Goal: Information Seeking & Learning: Check status

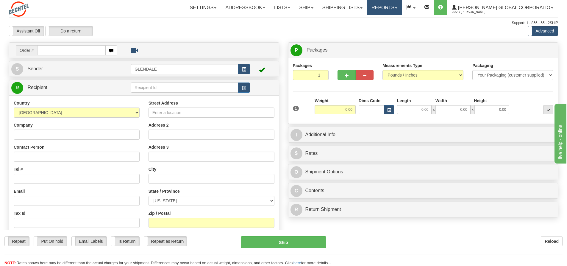
click at [402, 7] on link "Reports" at bounding box center [384, 7] width 35 height 15
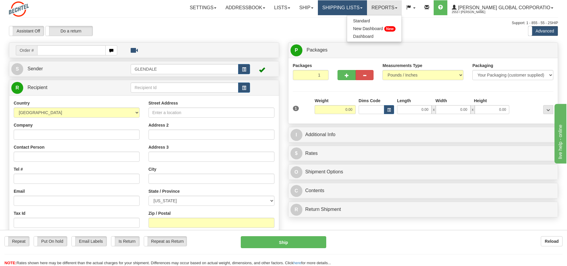
click at [367, 9] on link "Shipping lists" at bounding box center [342, 7] width 49 height 15
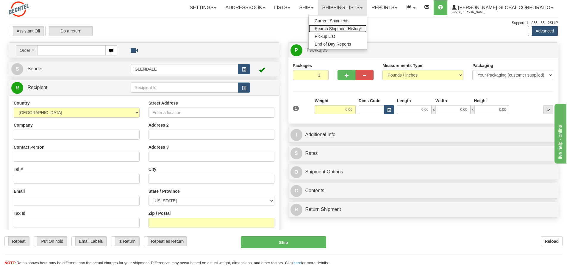
click at [355, 29] on span "Search Shipment History" at bounding box center [338, 28] width 46 height 5
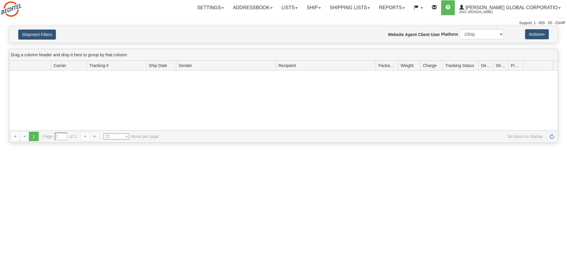
type input "From 09/08/2025 To 09/09/2025"
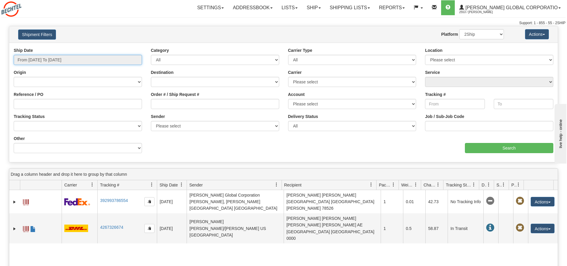
click at [87, 60] on input "From 09/08/2025 To 09/09/2025" at bounding box center [78, 60] width 128 height 10
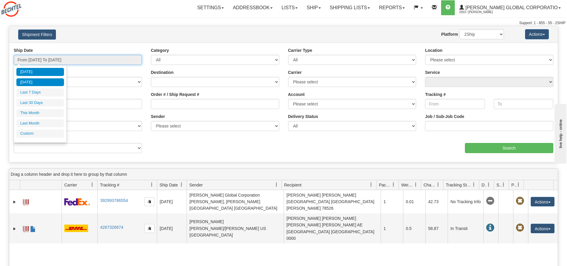
type input "09/08/2025"
type input "[DATE]"
type input "09/01/2025"
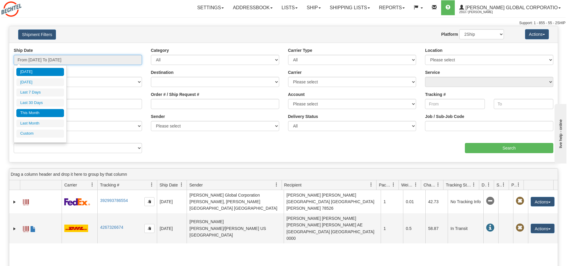
type input "09/30/2025"
type input "[DATE]"
type input "08/01/2025"
type input "08/31/2025"
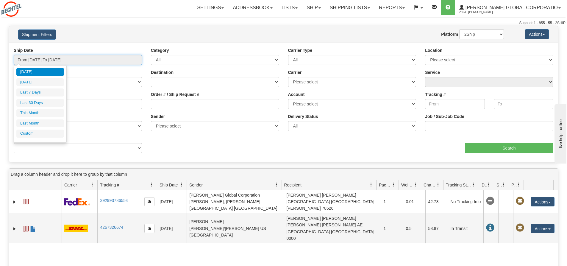
type input "[DATE]"
type input "09/01/2025"
type input "09/30/2025"
type input "08/11/2025"
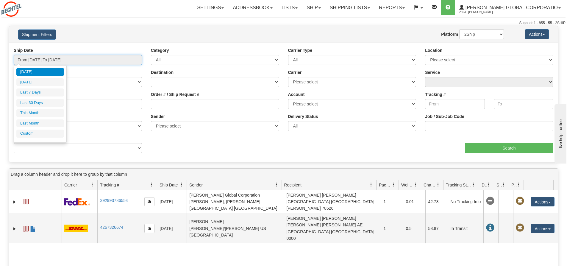
type input "[DATE]"
type input "09/08/2025"
type input "[DATE]"
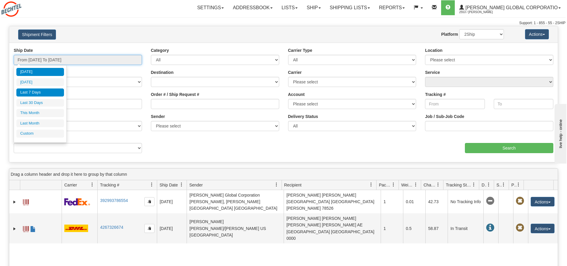
type input "09/08/2025"
type input "09/03/2025"
type input "[DATE]"
type input "09/01/2025"
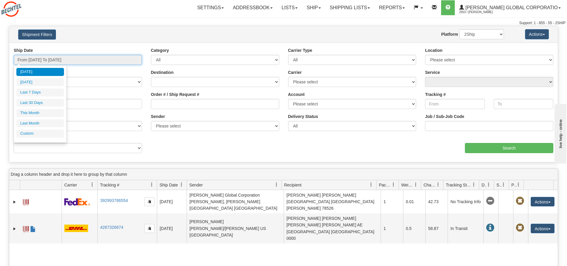
type input "09/30/2025"
type input "08/01/2025"
type input "08/31/2025"
type input "[DATE]"
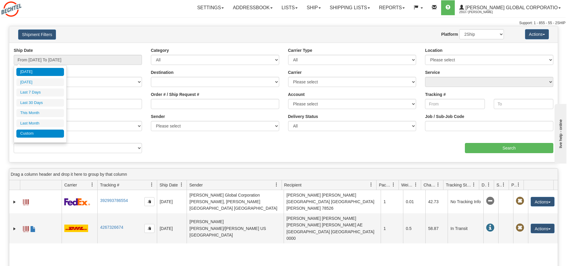
click at [30, 131] on li "Custom" at bounding box center [40, 133] width 48 height 8
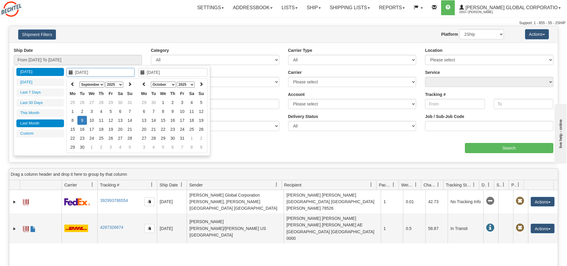
type input "08/01/2025"
type input "08/31/2025"
type input "[DATE]"
type input "08/01/2025"
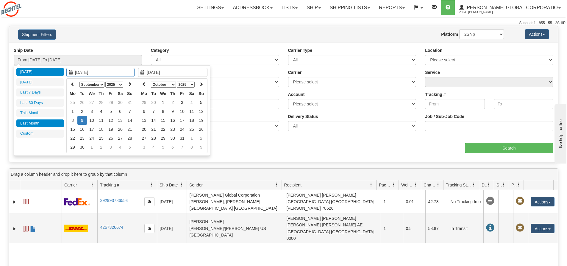
type input "08/31/2025"
type input "[DATE]"
type input "09/01/2025"
type input "09/30/2025"
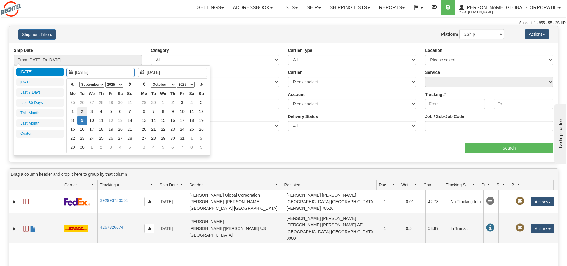
type input "[DATE]"
type input "09/02/2025"
click at [81, 111] on td "2" at bounding box center [82, 111] width 10 height 9
type input "09/02/2025"
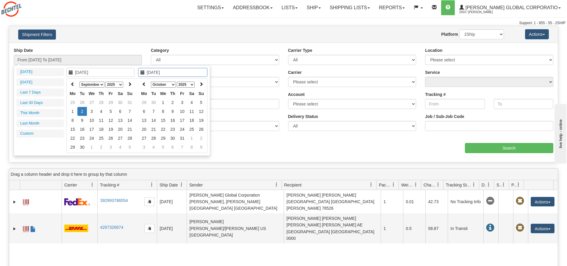
click at [81, 112] on td "2" at bounding box center [82, 111] width 10 height 9
type input "From 09/02/2025 To 09/02/2025"
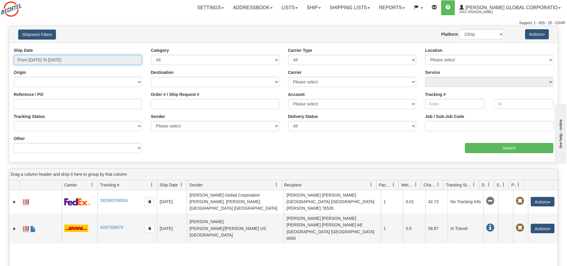
click at [92, 62] on input "From 09/02/2025 To 09/02/2025" at bounding box center [78, 60] width 128 height 10
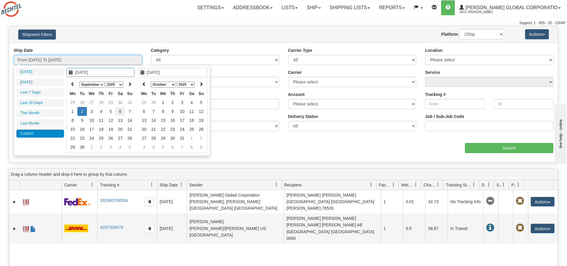
type input "09/06/2025"
click at [120, 111] on td "6" at bounding box center [120, 111] width 10 height 9
type input "09/06/2025"
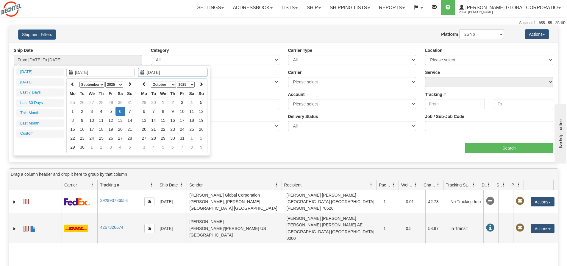
click at [120, 111] on td "6" at bounding box center [120, 111] width 10 height 9
type input "From 09/06/2025 To 09/06/2025"
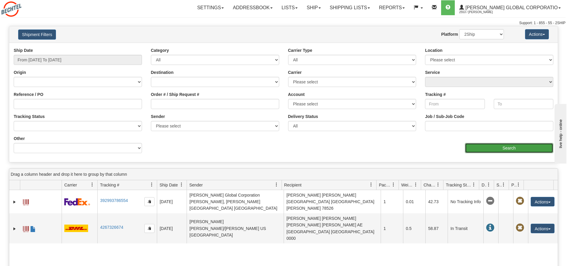
click at [498, 149] on input "Search" at bounding box center [509, 148] width 88 height 10
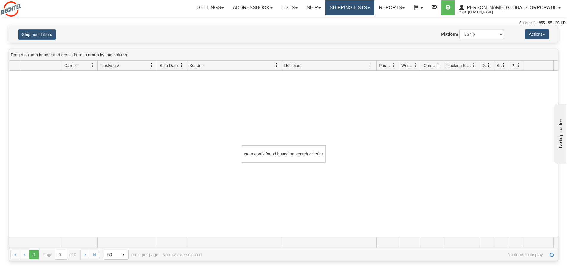
click at [374, 7] on link "Shipping lists" at bounding box center [349, 7] width 49 height 15
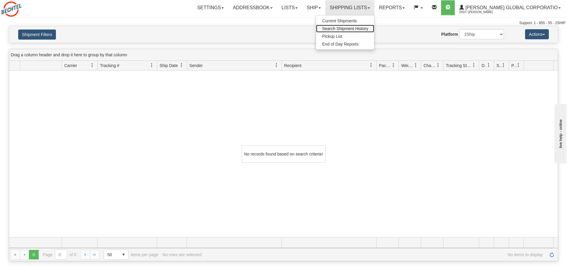
click at [355, 29] on span "Search Shipment History" at bounding box center [345, 28] width 46 height 5
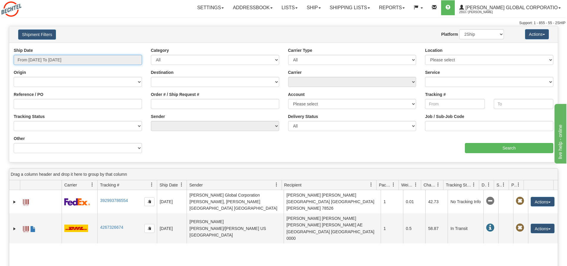
click at [90, 59] on input "From [DATE] To [DATE]" at bounding box center [78, 60] width 128 height 10
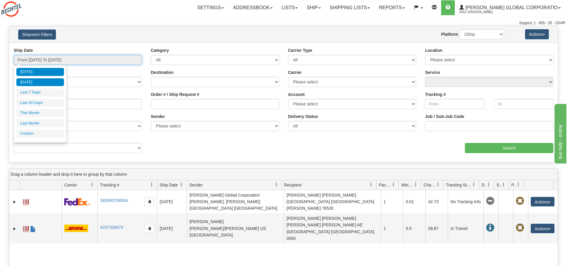
type input "[DATE]"
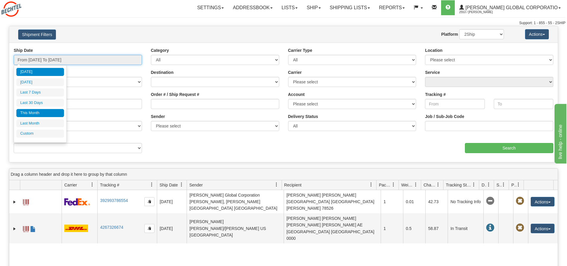
type input "[DATE]"
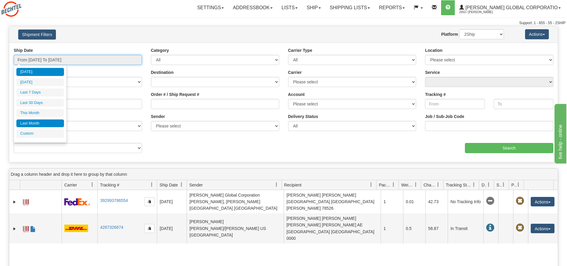
type input "[DATE]"
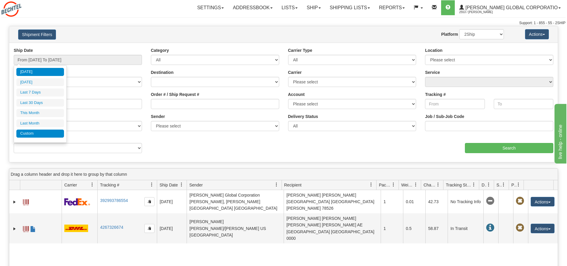
click at [27, 134] on li "Custom" at bounding box center [40, 133] width 48 height 8
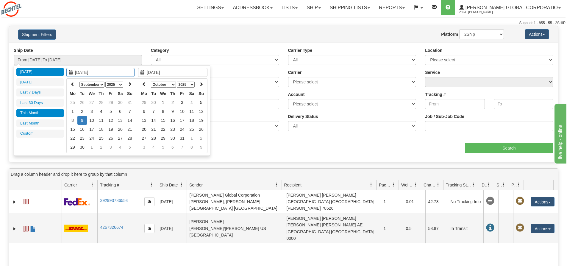
type input "08/01/2025"
type input "08/31/2025"
type input "[DATE]"
type input "09/01/2025"
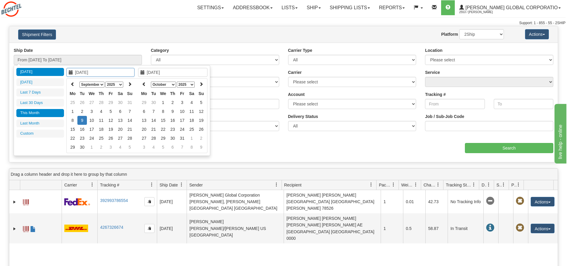
type input "09/30/2025"
type input "[DATE]"
type input "08/26/2025"
click at [81, 101] on td "26" at bounding box center [82, 102] width 10 height 9
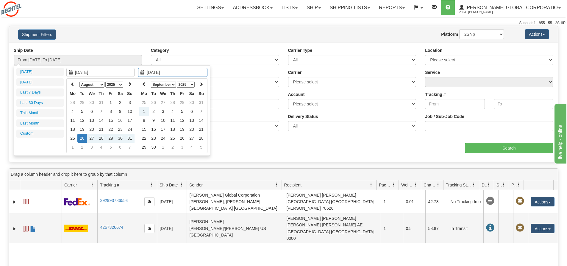
type input "08/26/2025"
click at [83, 139] on td "26" at bounding box center [82, 138] width 10 height 9
type input "From 08/26/2025 To 08/26/2025"
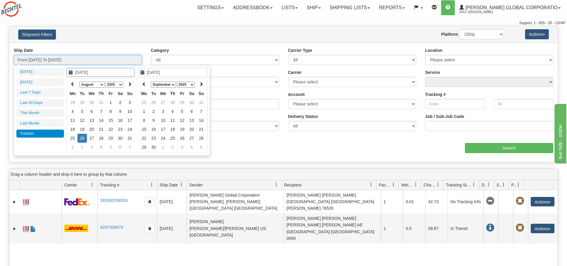
click at [81, 63] on input "From 08/26/2025 To 08/26/2025" at bounding box center [78, 60] width 128 height 10
type input "09/05/2025"
click at [184, 112] on td "5" at bounding box center [182, 111] width 10 height 9
type input "09/05/2025"
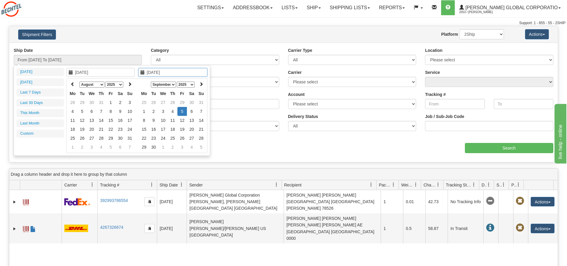
click at [184, 112] on td "5" at bounding box center [182, 111] width 10 height 9
type input "From 09/05/2025 To 09/05/2025"
click at [184, 112] on div "Order # / Ship Request #" at bounding box center [214, 102] width 137 height 22
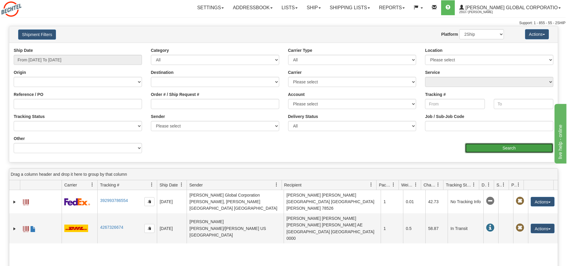
click at [509, 146] on input "Search" at bounding box center [509, 148] width 88 height 10
